Goal: Transaction & Acquisition: Subscribe to service/newsletter

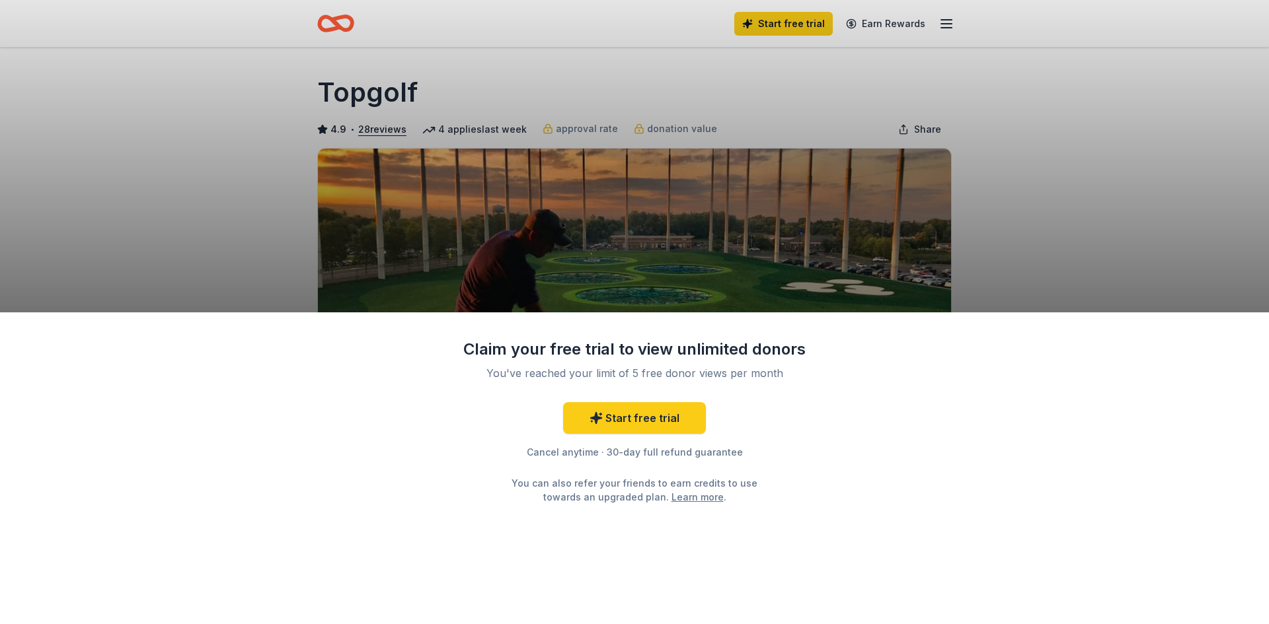
click at [1025, 193] on div "Claim your free trial to view unlimited donors You've reached your limit of 5 f…" at bounding box center [634, 312] width 1269 height 624
click at [1197, 217] on div "Claim your free trial to view unlimited donors You've reached your limit of 5 f…" at bounding box center [634, 312] width 1269 height 624
click at [636, 421] on link "Start free trial" at bounding box center [634, 418] width 143 height 32
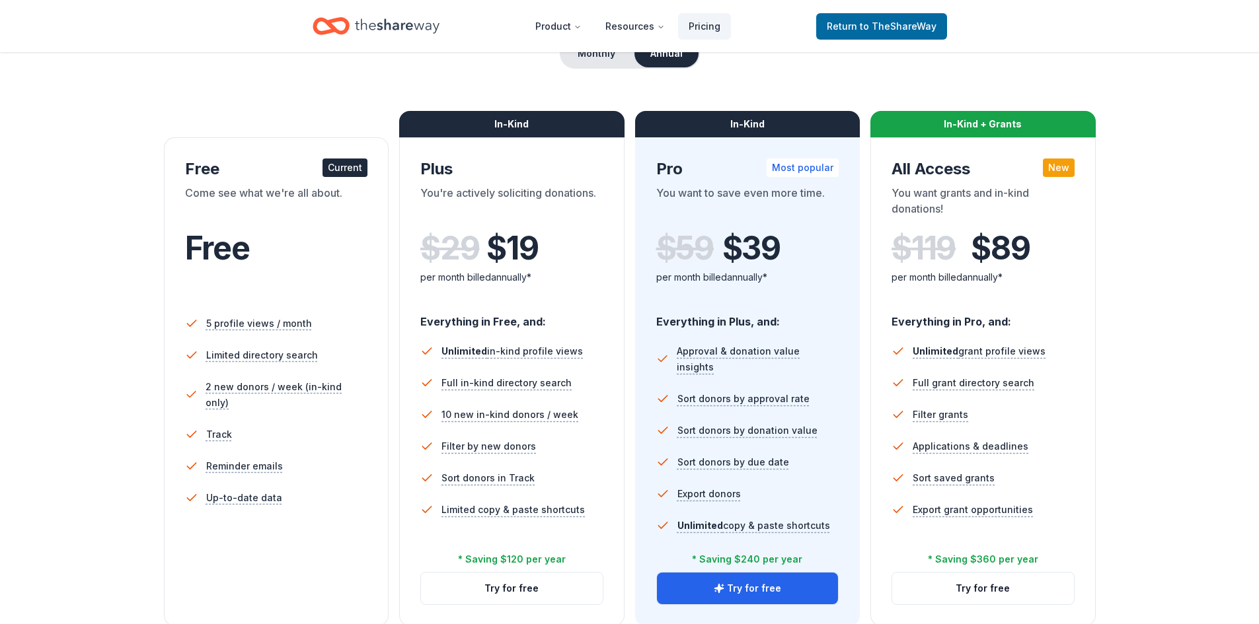
scroll to position [132, 0]
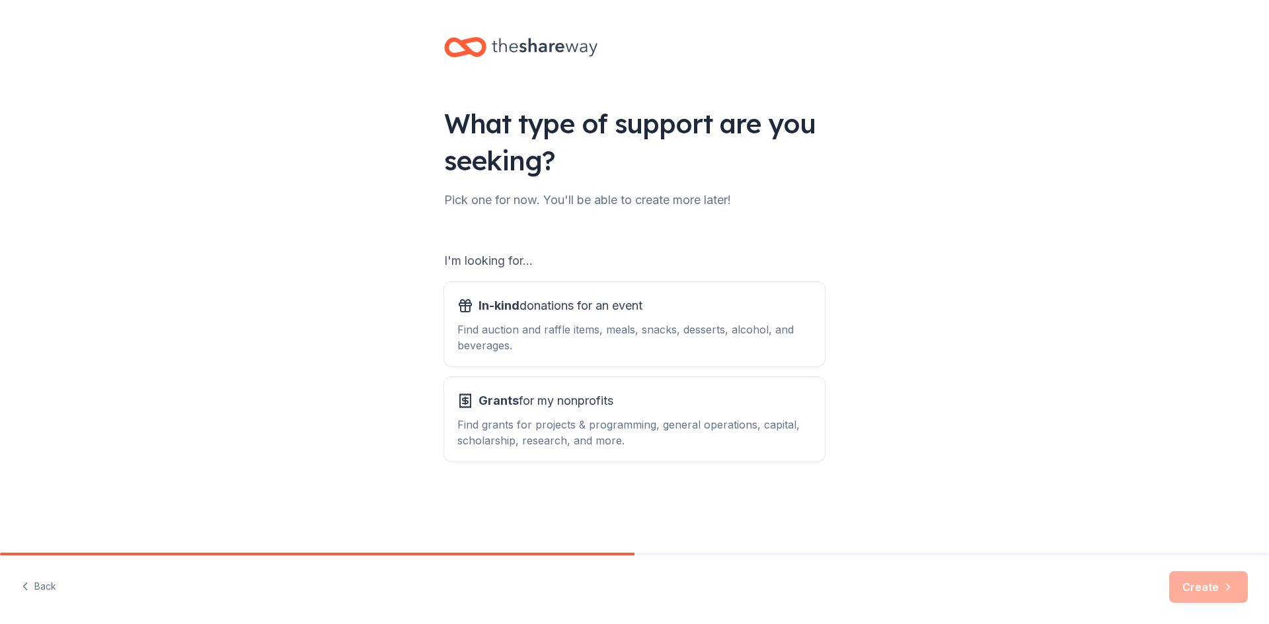
click at [474, 44] on icon at bounding box center [465, 47] width 42 height 31
click at [46, 589] on button "Back" at bounding box center [38, 587] width 35 height 28
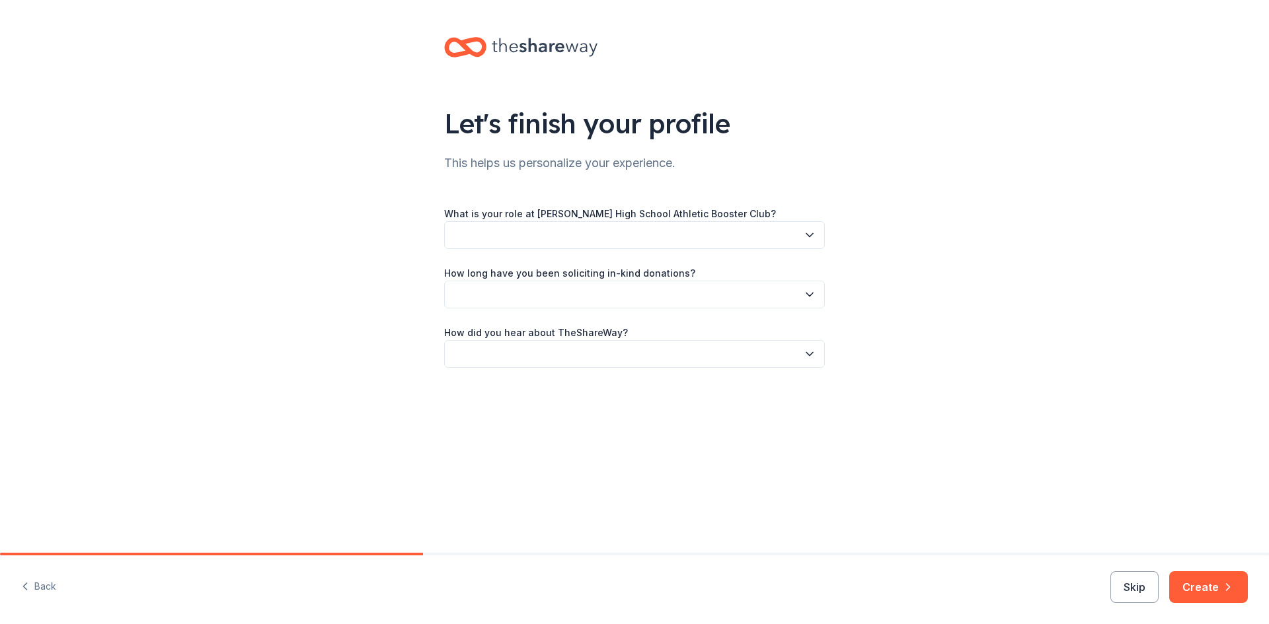
click at [58, 577] on div "Back Skip Create" at bounding box center [634, 590] width 1269 height 69
click at [40, 589] on button "Back" at bounding box center [38, 587] width 35 height 28
